Goal: Task Accomplishment & Management: Manage account settings

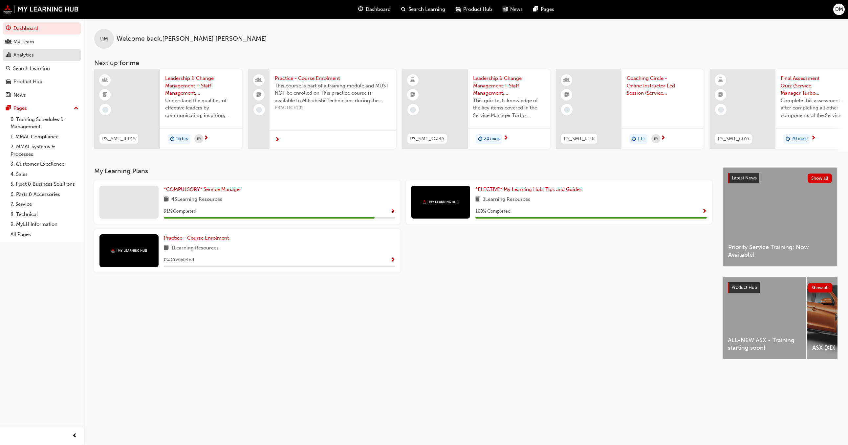
click at [23, 54] on div "Analytics" at bounding box center [23, 55] width 20 height 8
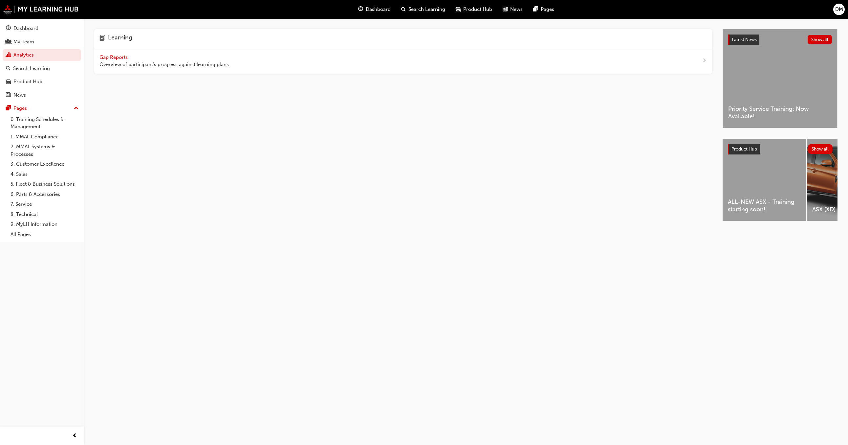
click at [118, 53] on div "Gap Reports Overview of participant's progress against learning plans." at bounding box center [403, 61] width 618 height 26
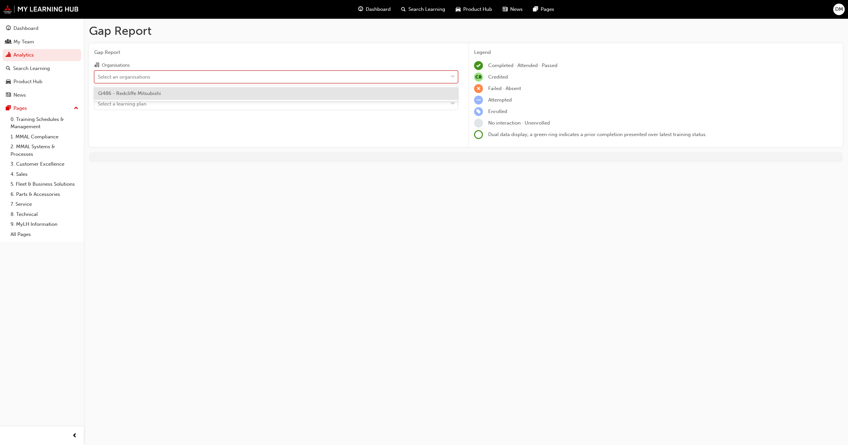
click at [143, 76] on div "Select an organisations" at bounding box center [124, 77] width 53 height 8
click at [99, 76] on input "Organisations option Q486 - Redcliffe Mitsubishi focused, 1 of 1. 1 result avai…" at bounding box center [98, 77] width 1 height 6
click at [136, 91] on span "Q486 - Redcliffe Mitsubishi" at bounding box center [129, 93] width 63 height 6
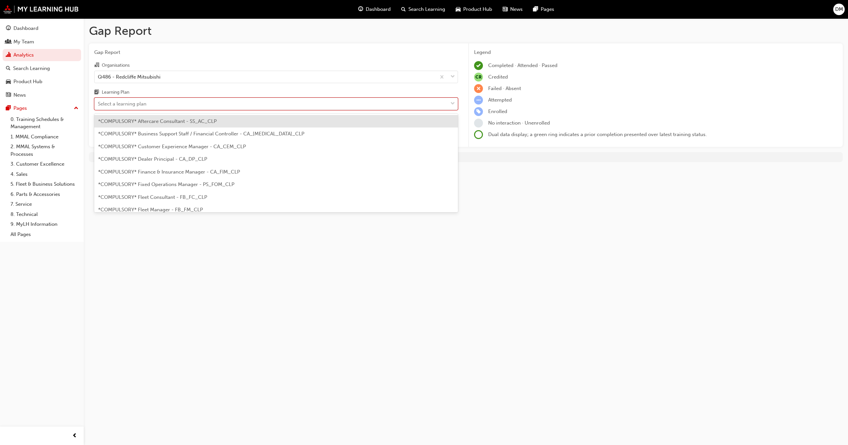
click at [138, 105] on div "Select a learning plan" at bounding box center [122, 104] width 49 height 8
click at [99, 105] on input "Learning Plan option *COMPULSORY* Aftercare Consultant - SS_AC_CLP focused, 1 o…" at bounding box center [98, 104] width 1 height 6
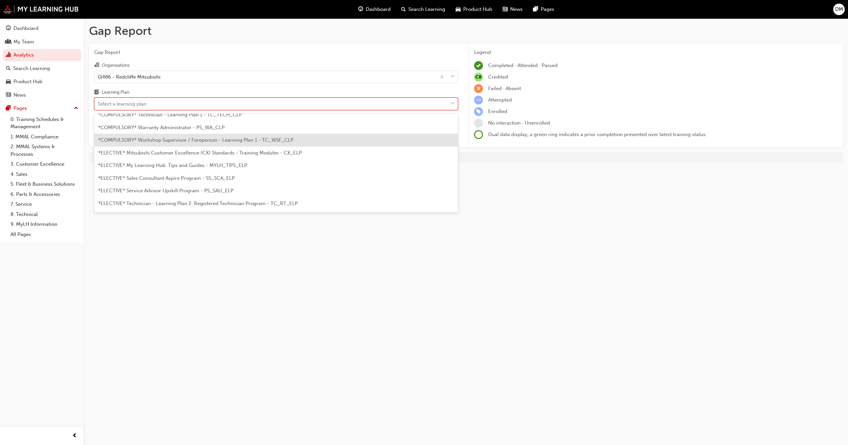
scroll to position [223, 0]
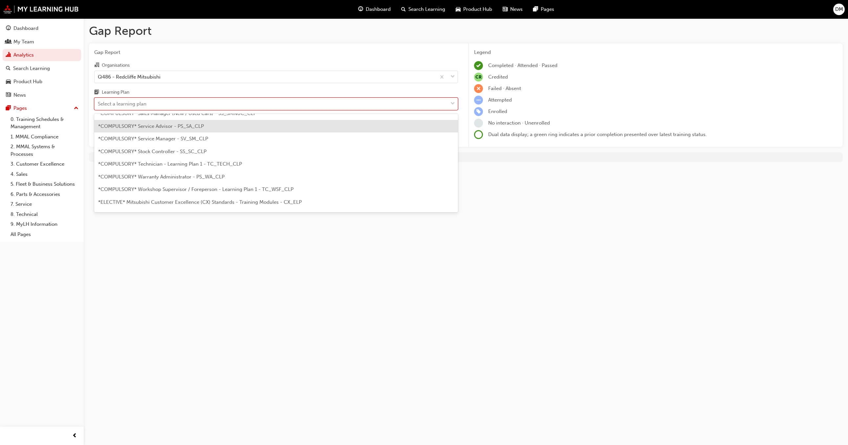
click at [160, 125] on span "*COMPULSORY* Service Advisor - PS_SA_CLP" at bounding box center [151, 126] width 106 height 6
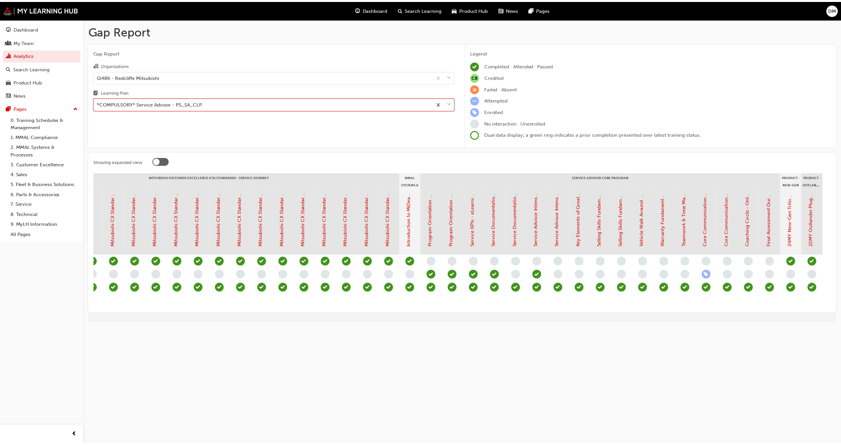
scroll to position [0, 323]
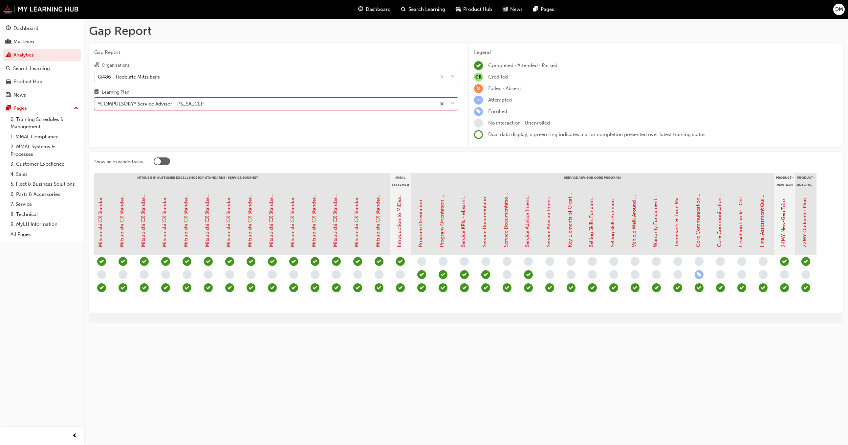
click at [699, 272] on span "learningRecordVerb_ENROLL-icon" at bounding box center [699, 274] width 9 height 9
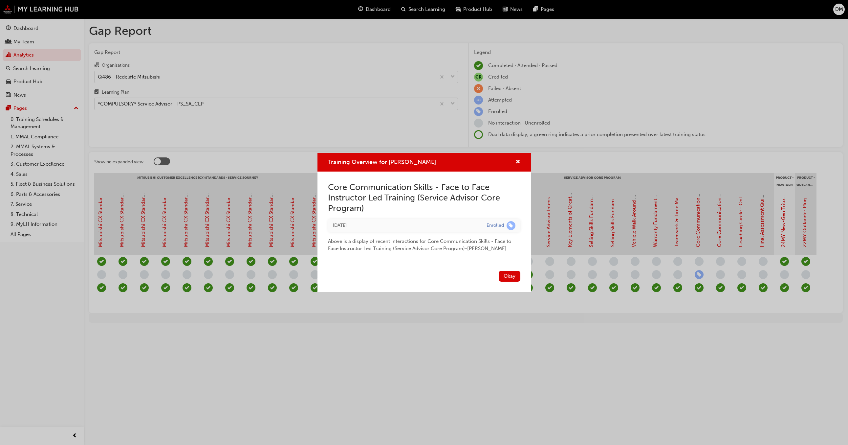
click at [340, 229] on div "[DATE]" at bounding box center [405, 226] width 144 height 8
click at [515, 275] on button "Okay" at bounding box center [510, 276] width 22 height 11
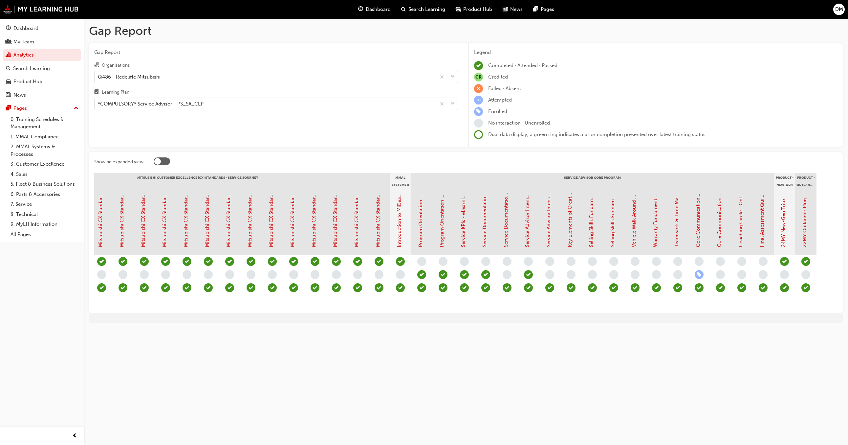
click at [699, 238] on link "Core Communication Skills - Face to Face Instructor Led Training (Service Advis…" at bounding box center [698, 136] width 6 height 222
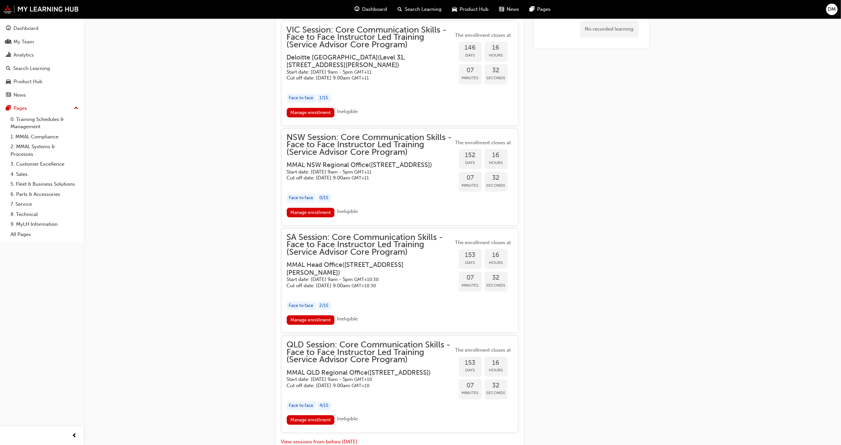
scroll to position [1032, 0]
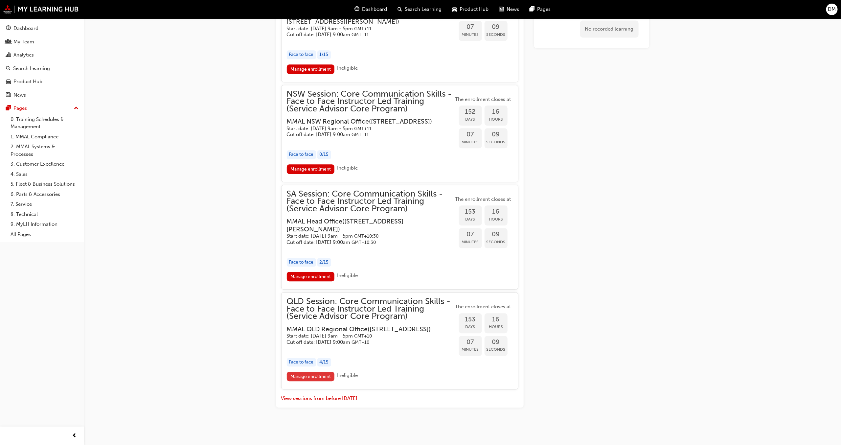
click at [319, 377] on link "Manage enrollment" at bounding box center [311, 376] width 48 height 10
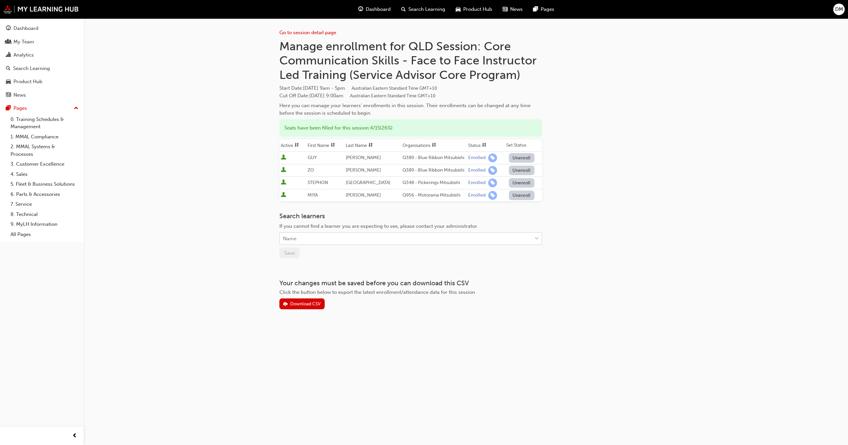
click at [378, 236] on div "Name" at bounding box center [406, 238] width 252 height 11
type input "[PERSON_NAME]"
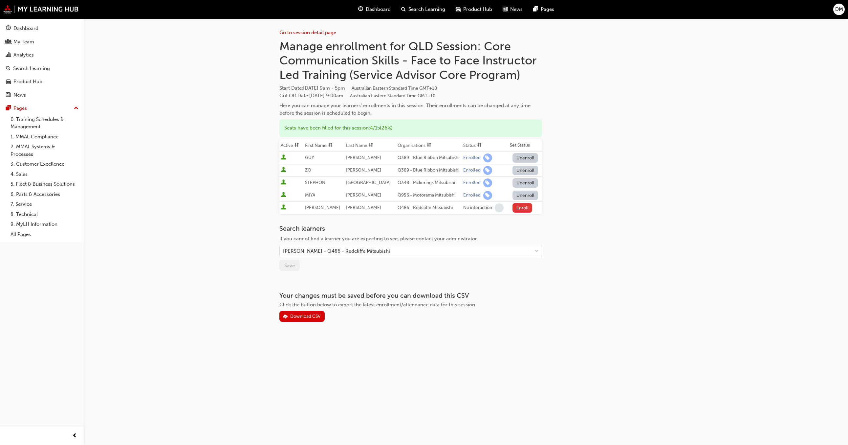
click at [513, 206] on button "Enroll" at bounding box center [523, 208] width 20 height 10
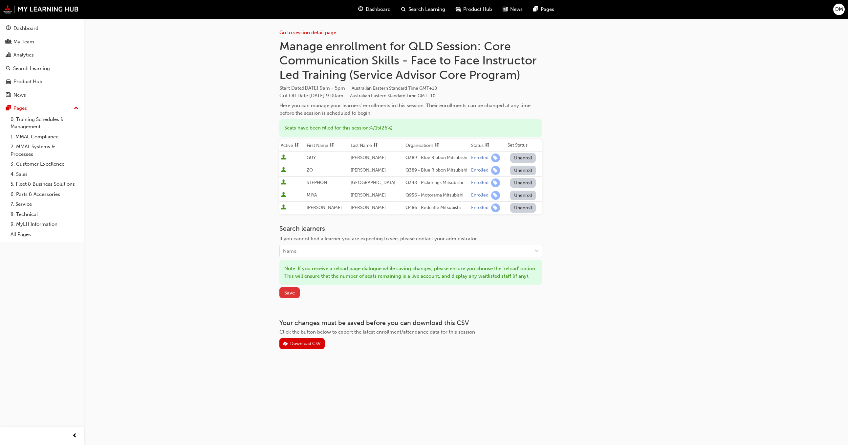
click at [292, 296] on span "Save" at bounding box center [289, 293] width 11 height 6
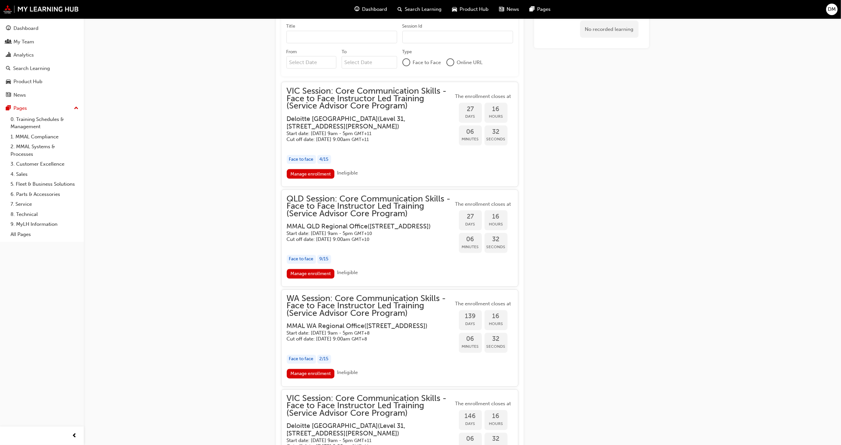
scroll to position [589, 0]
click at [313, 280] on link "Manage enrollment" at bounding box center [311, 275] width 48 height 10
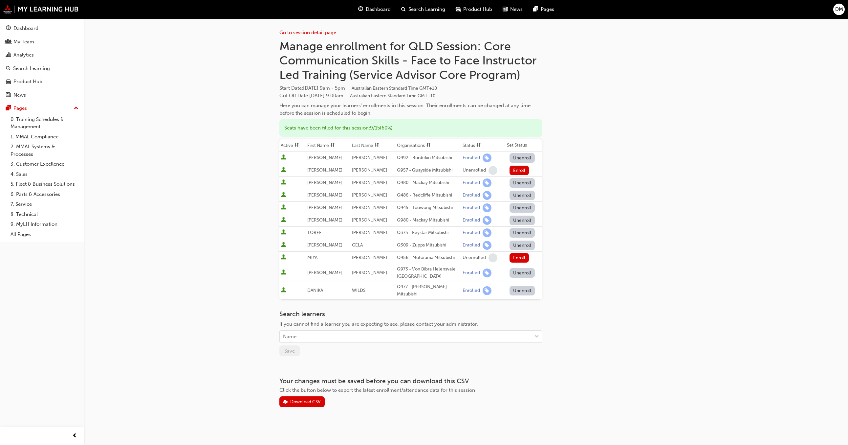
click at [517, 196] on button "Unenroll" at bounding box center [523, 195] width 26 height 10
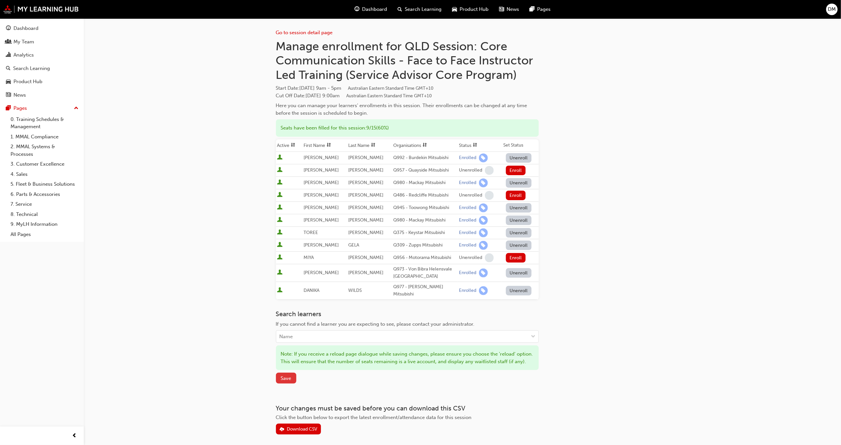
click at [290, 380] on span "Save" at bounding box center [286, 378] width 11 height 6
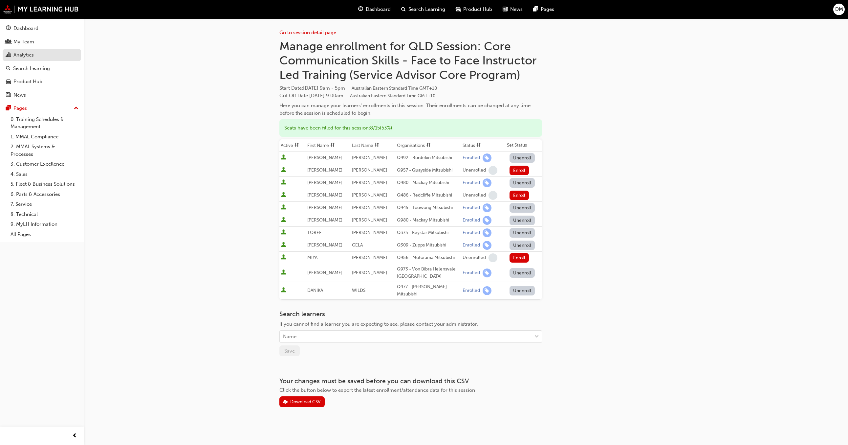
click at [42, 54] on div "Analytics" at bounding box center [42, 55] width 72 height 8
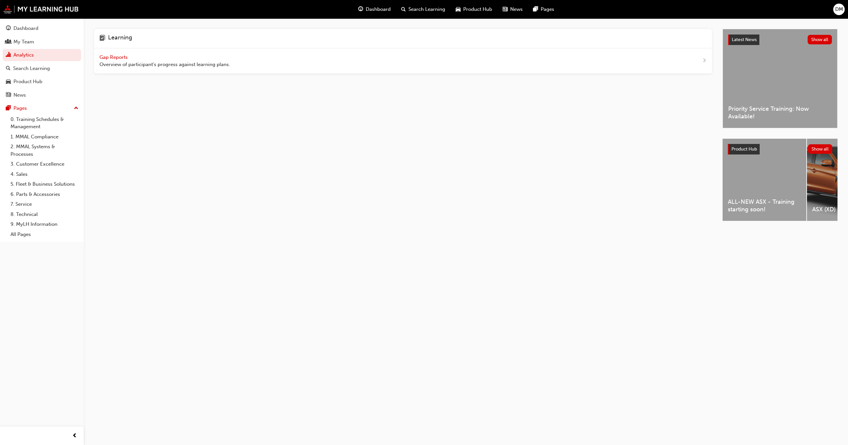
click at [116, 54] on span "Gap Reports" at bounding box center [115, 57] width 30 height 6
